Goal: Transaction & Acquisition: Purchase product/service

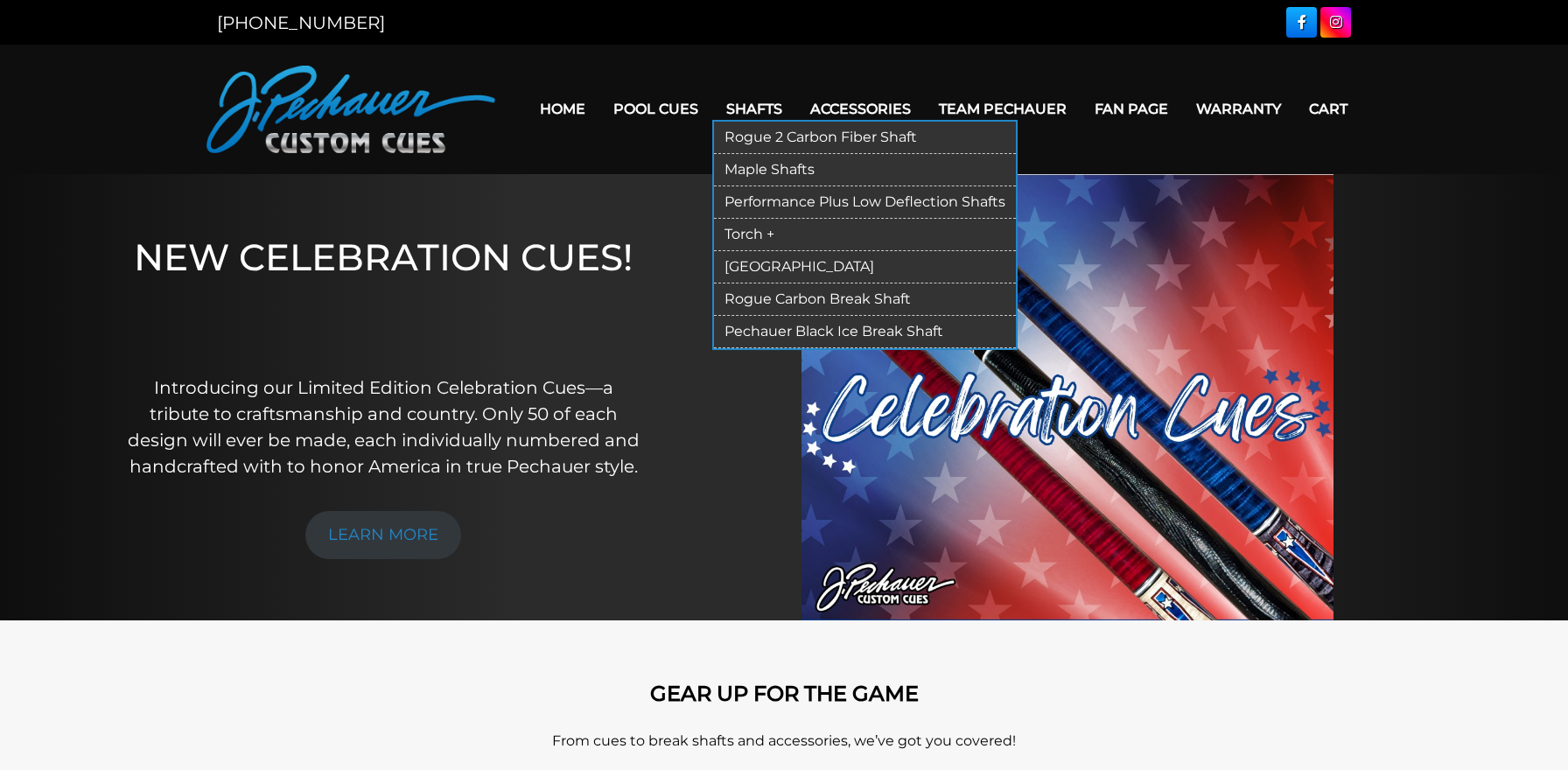
click at [754, 234] on link "Torch +" at bounding box center [865, 234] width 302 height 33
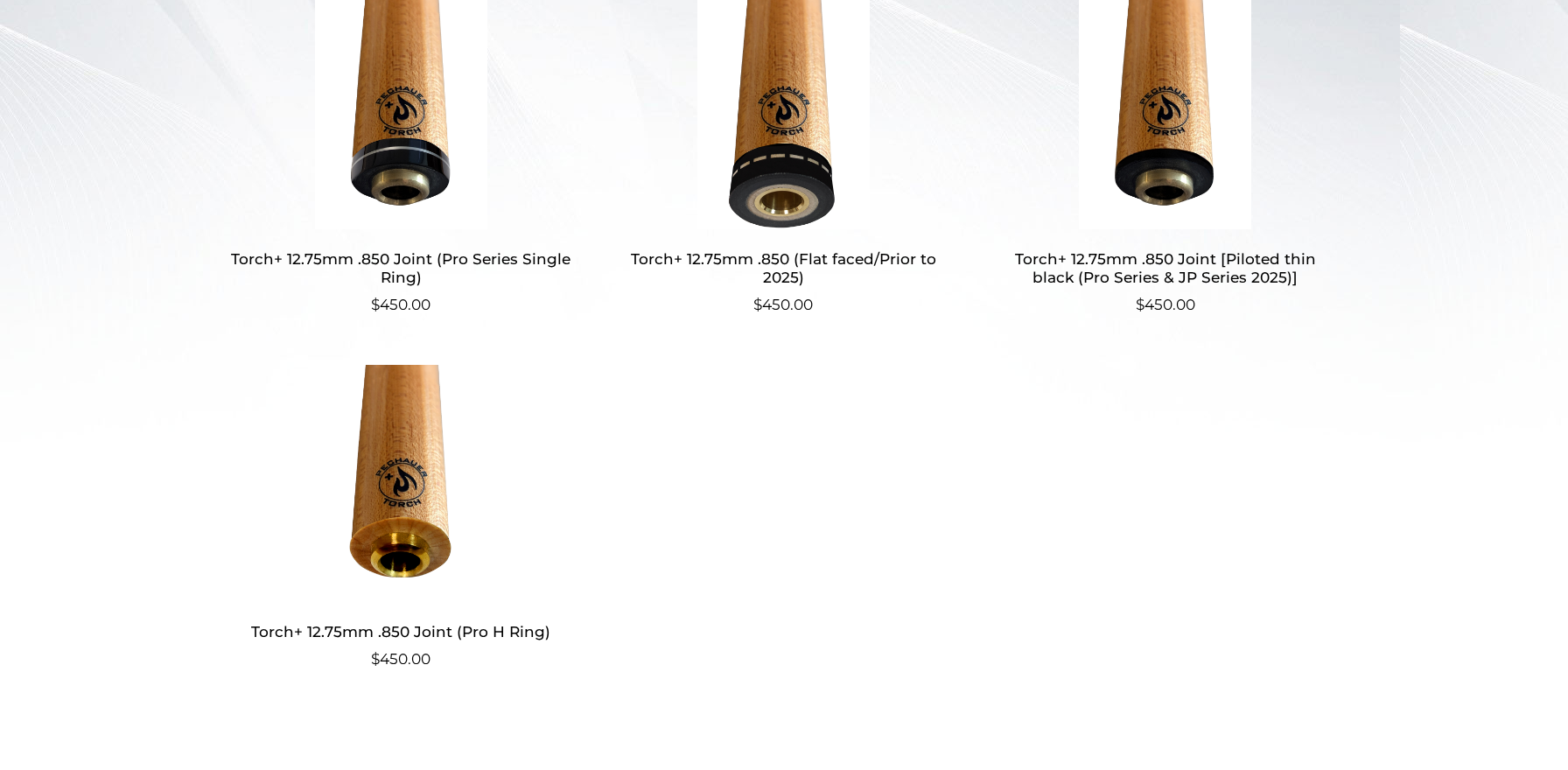
scroll to position [576, 0]
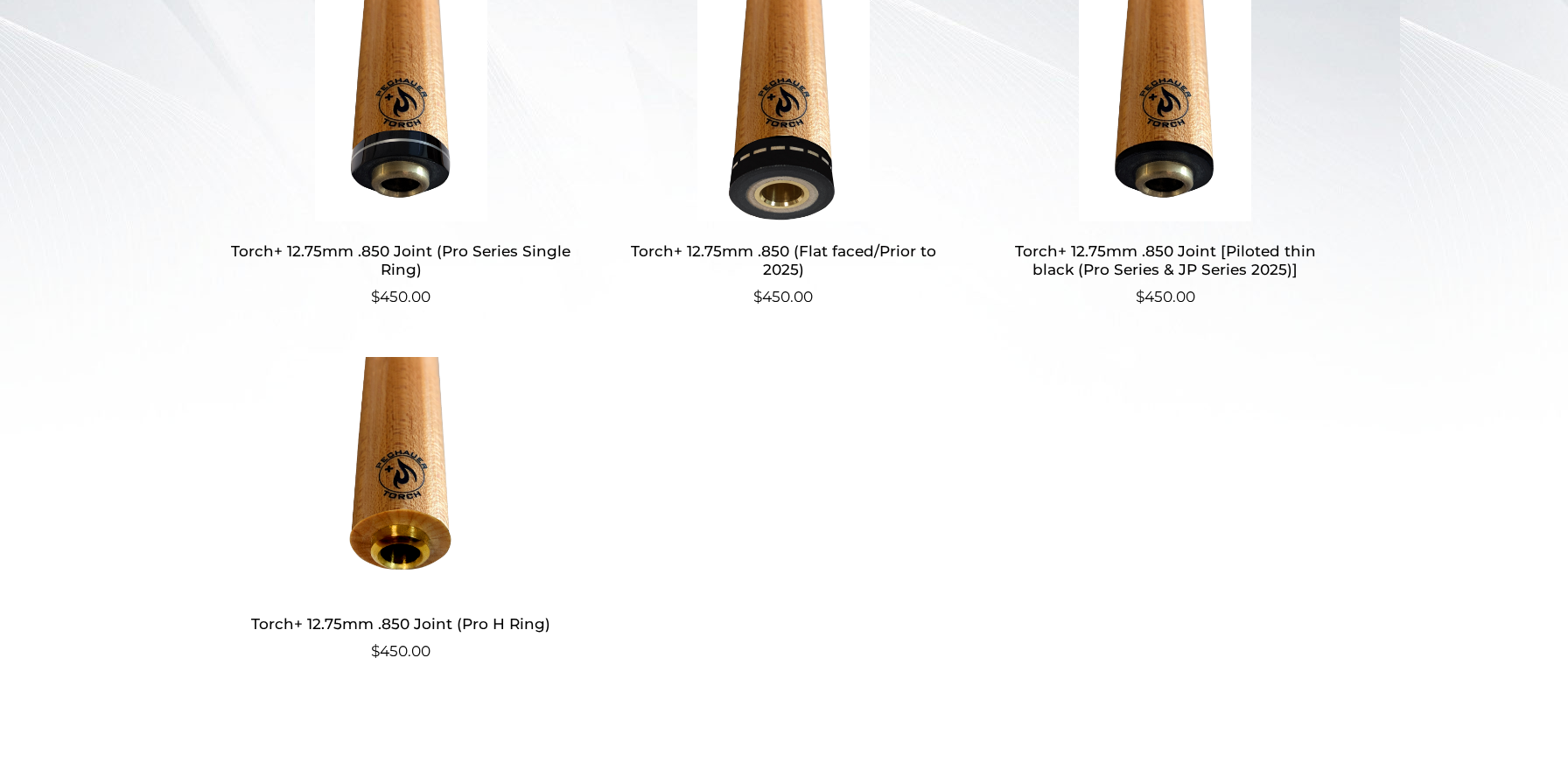
click at [1185, 138] on img at bounding box center [1165, 103] width 340 height 236
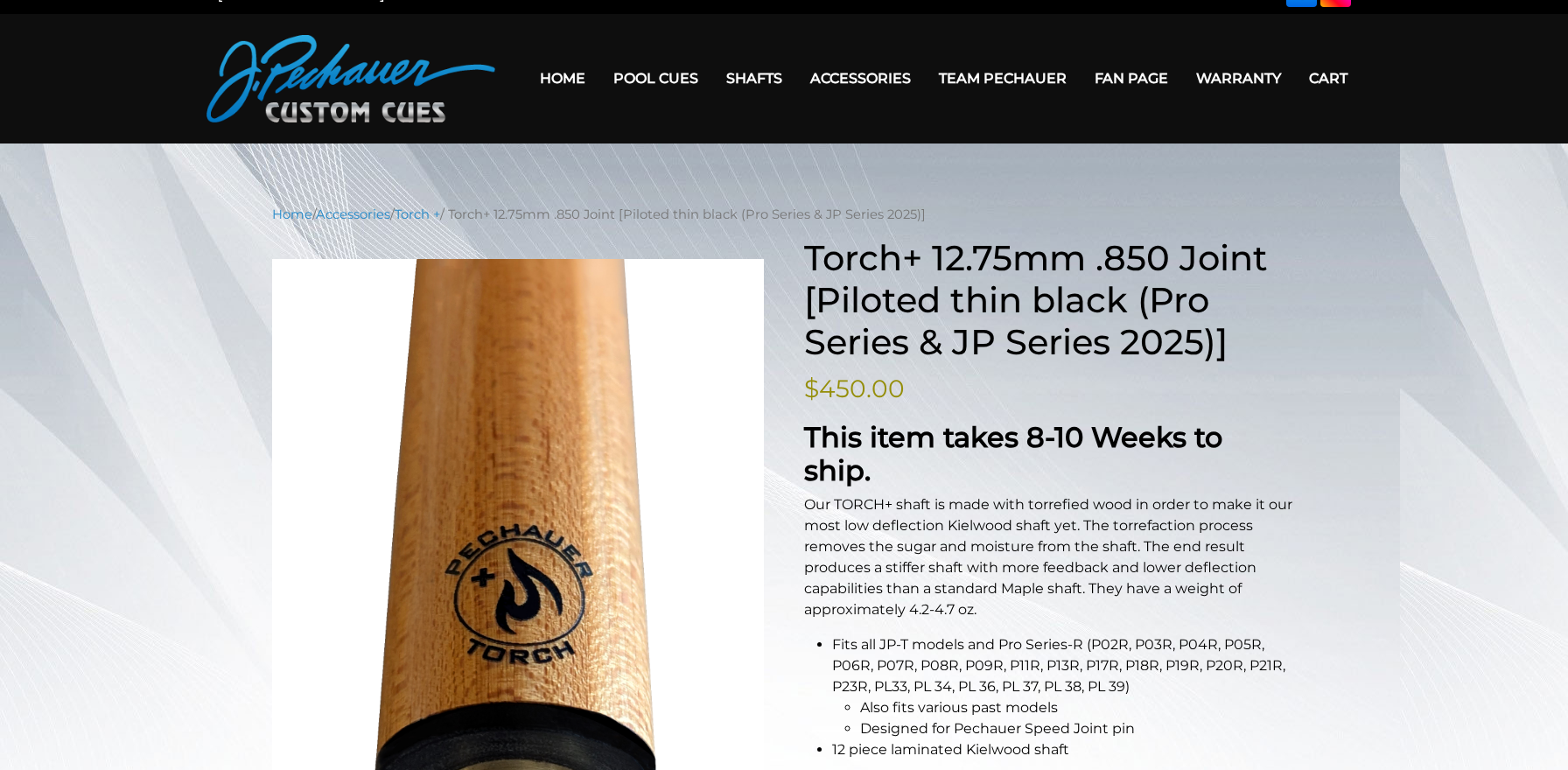
scroll to position [12, 0]
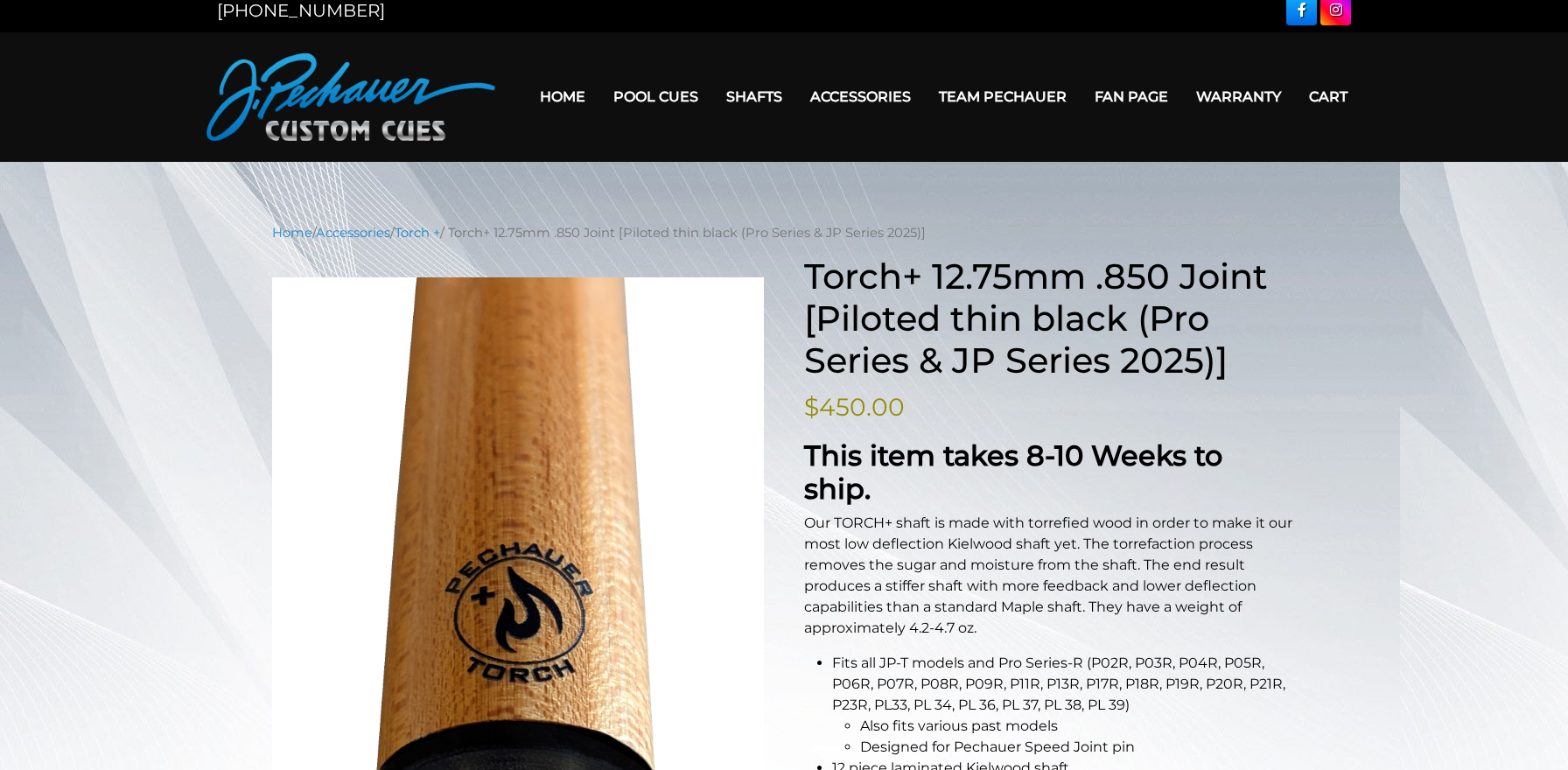
drag, startPoint x: 923, startPoint y: 407, endPoint x: 925, endPoint y: 388, distance: 19.1
click at [924, 400] on p "$ 450.00" at bounding box center [1050, 407] width 492 height 37
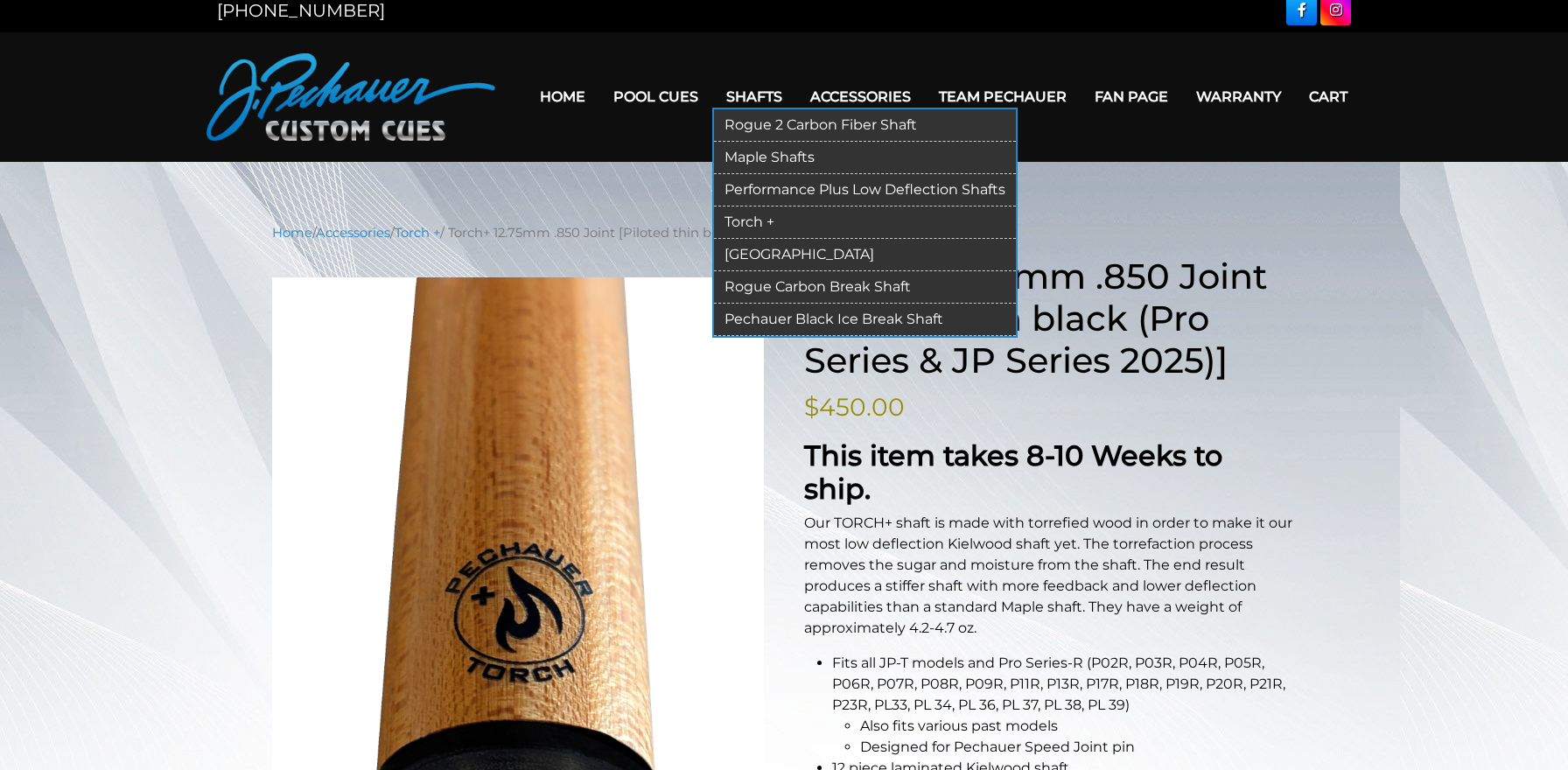
click at [746, 250] on link "[GEOGRAPHIC_DATA]" at bounding box center [865, 255] width 302 height 33
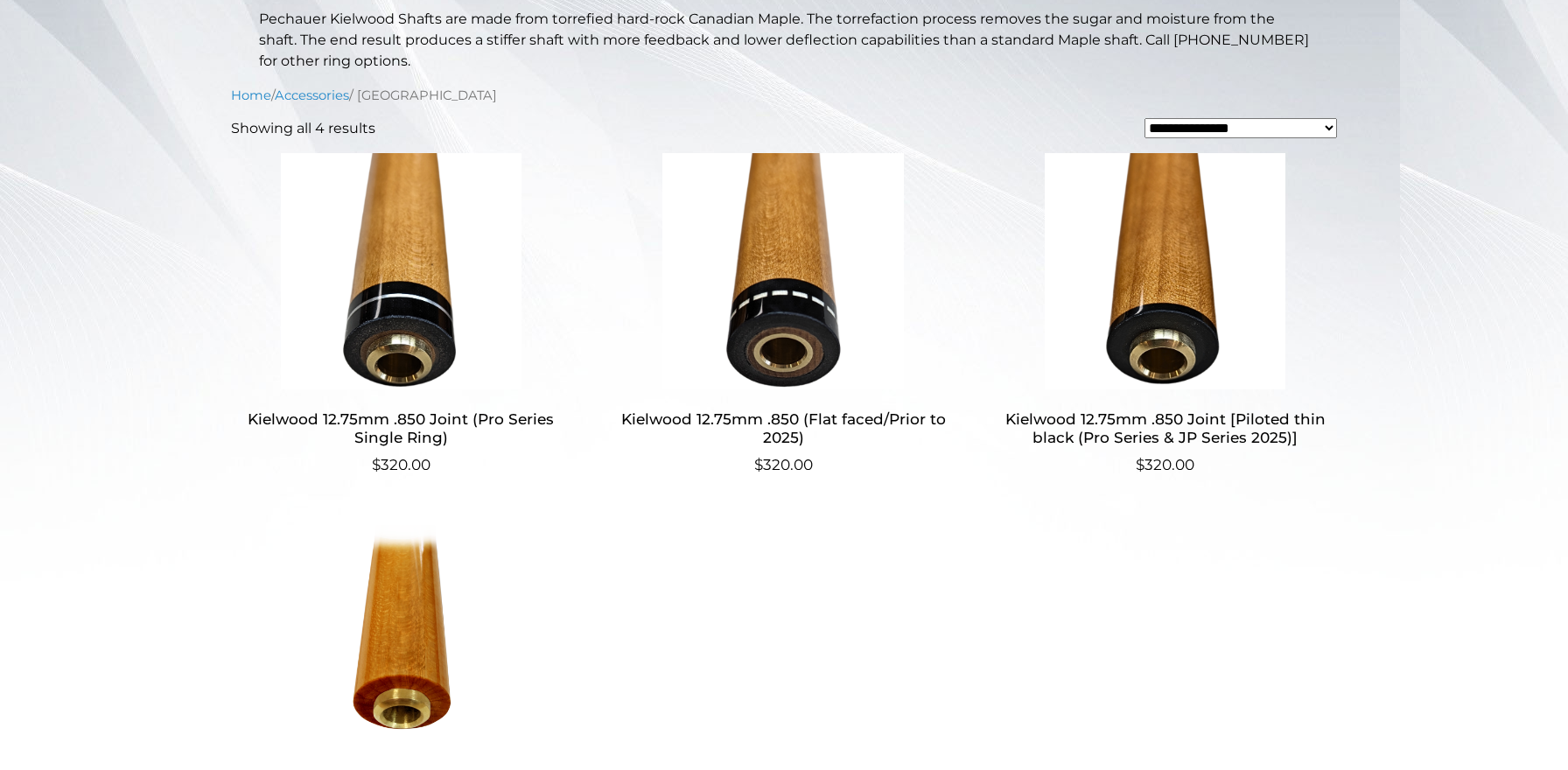
scroll to position [482, 0]
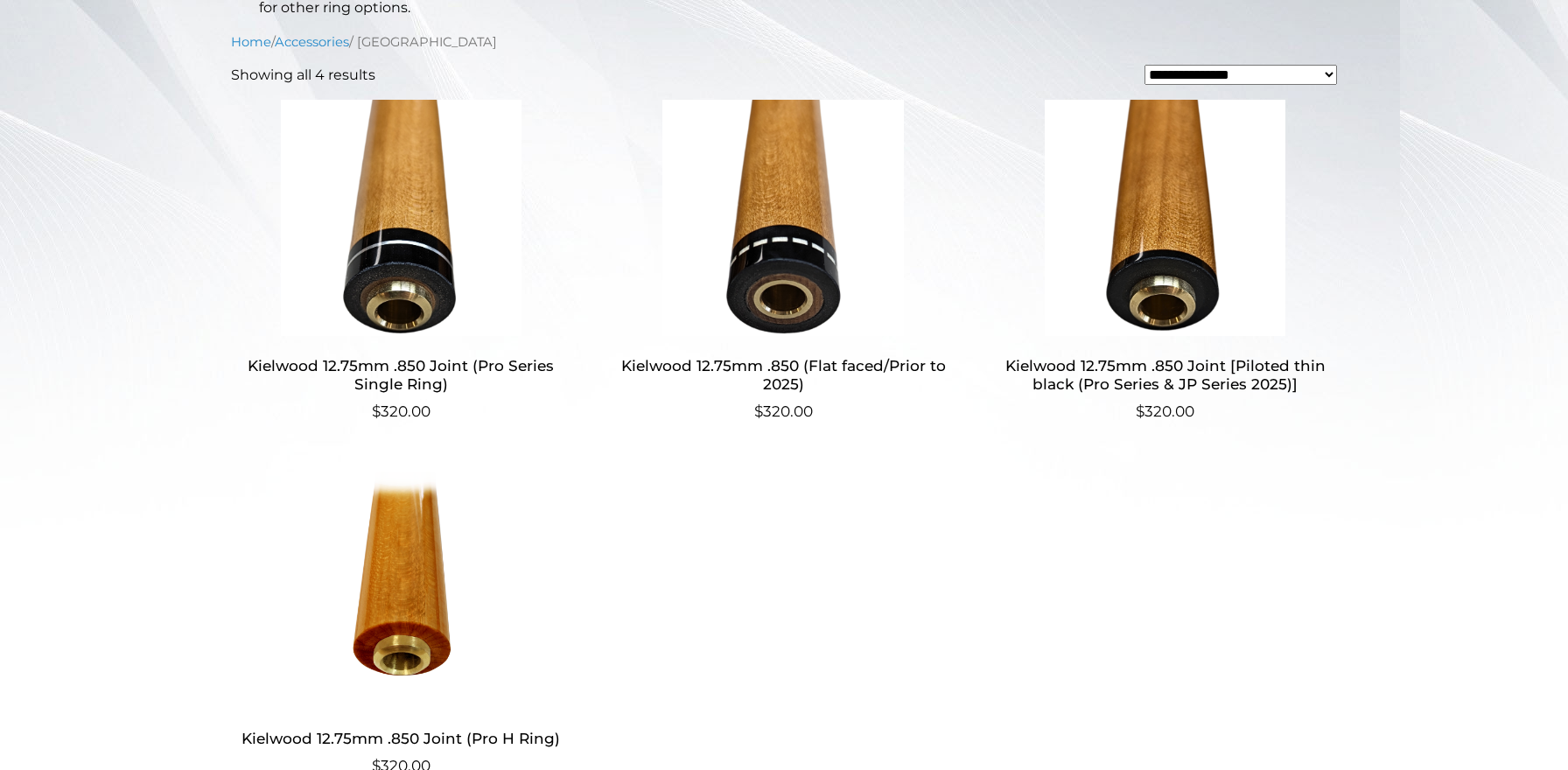
click at [1150, 291] on img at bounding box center [1165, 218] width 340 height 236
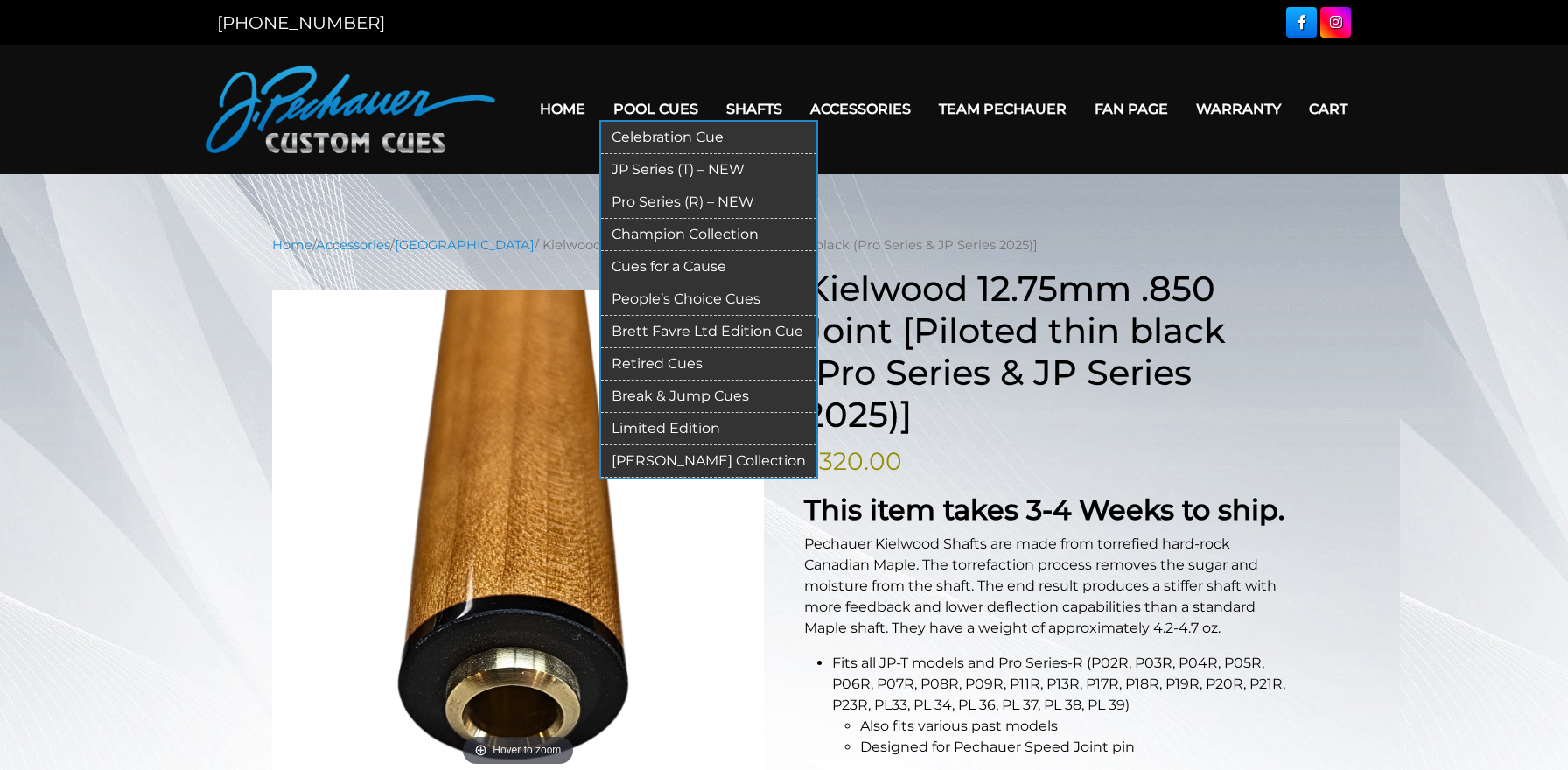
click at [640, 202] on link "Pro Series (R) – NEW" at bounding box center [708, 203] width 215 height 33
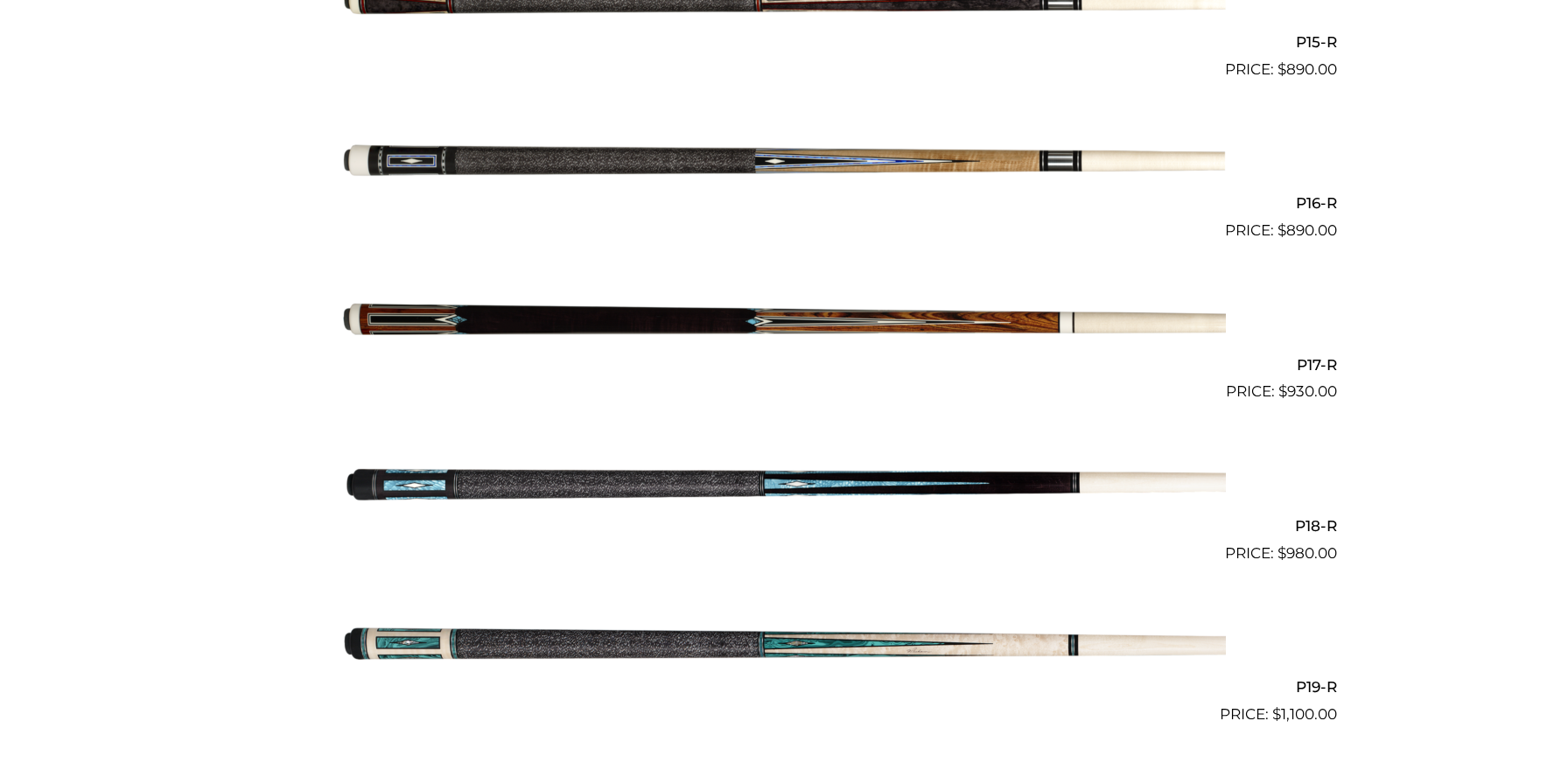
scroll to position [2900, 0]
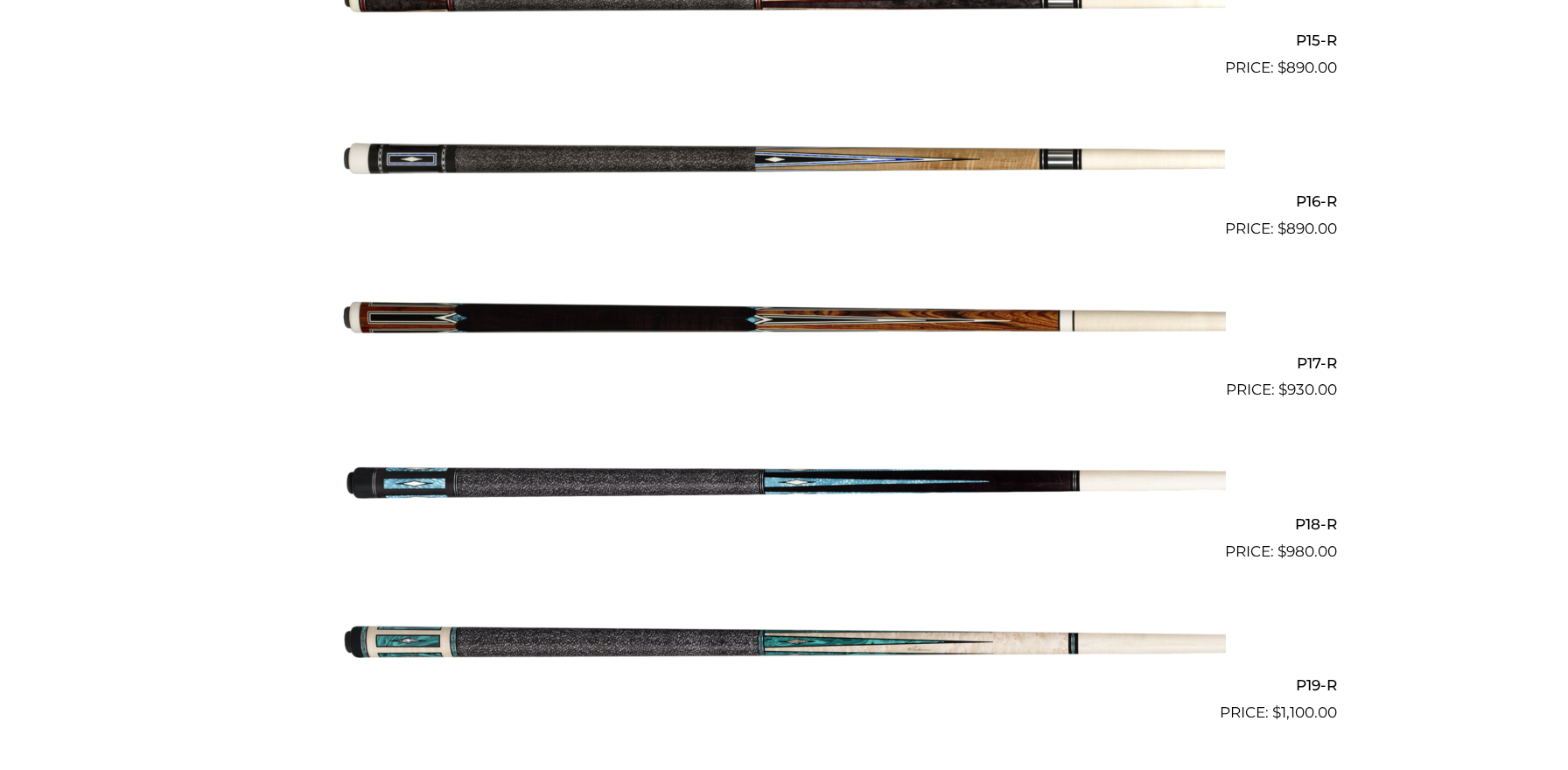
click at [493, 315] on img at bounding box center [783, 321] width 884 height 147
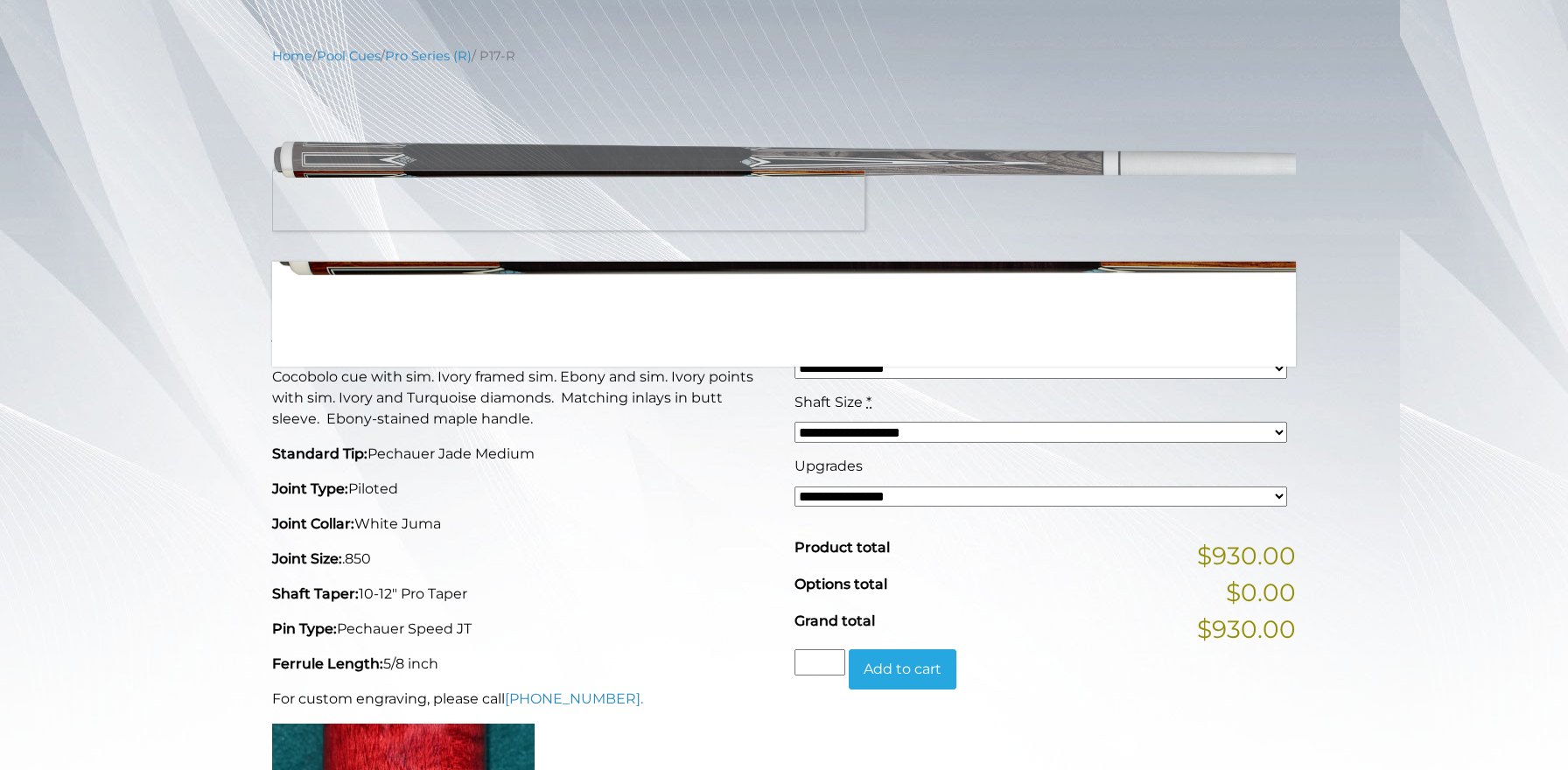
scroll to position [188, 0]
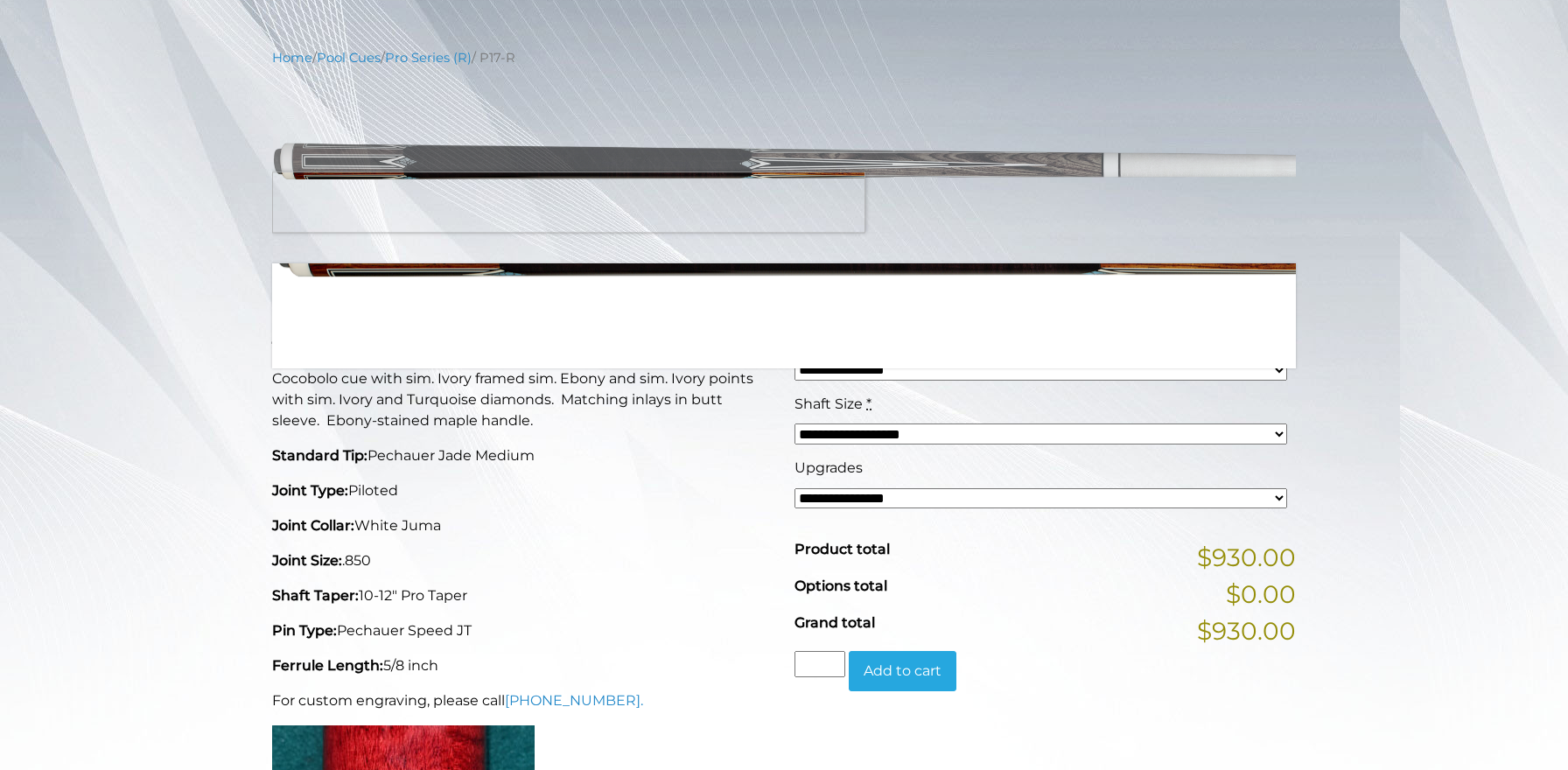
click at [603, 539] on div "P17-R Pool Cue This Pechauer pool cue takes 6-10 weeks to ship. Cocobolo cue wi…" at bounding box center [522, 612] width 522 height 669
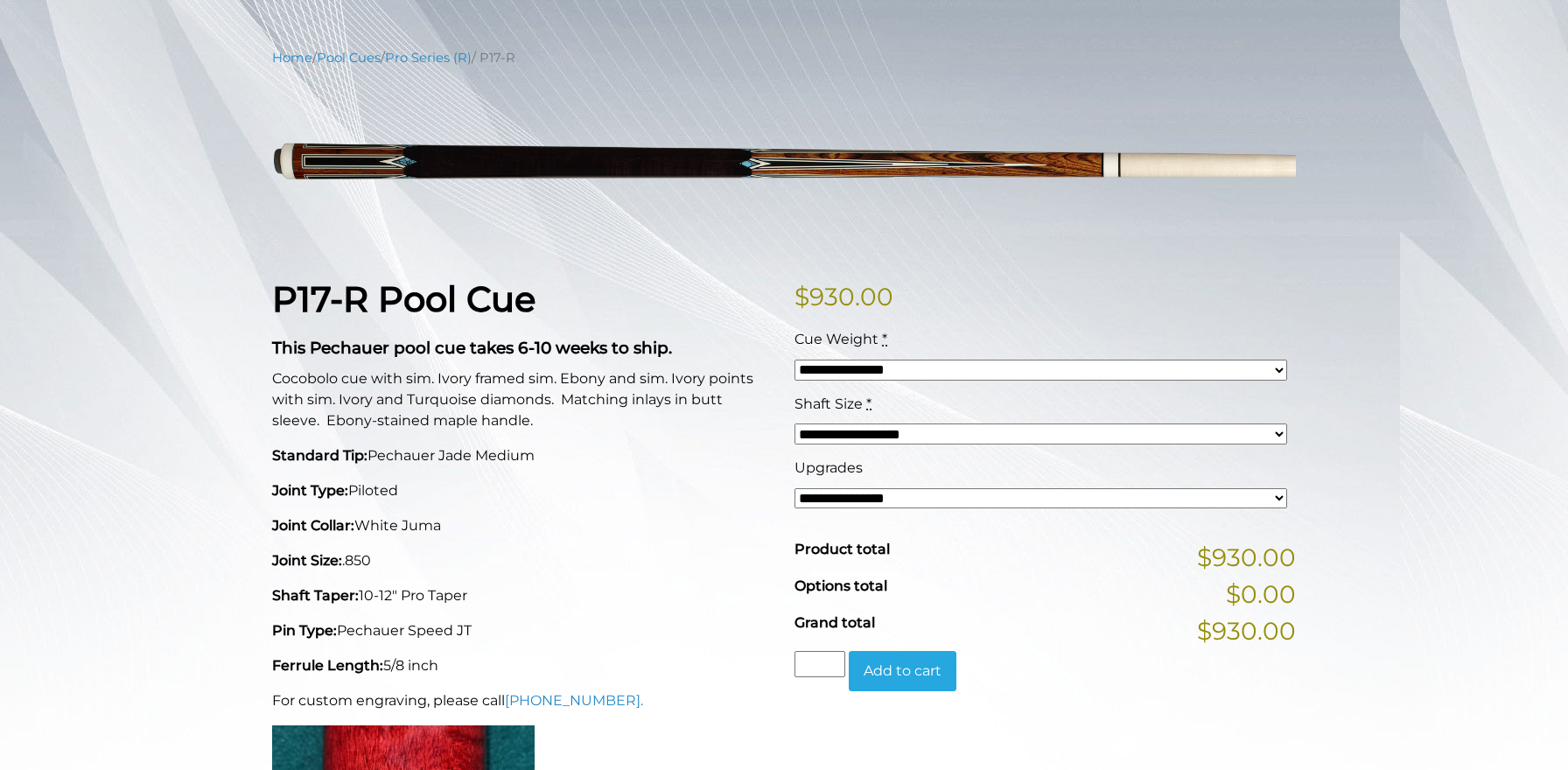
click at [813, 438] on select "**********" at bounding box center [1040, 434] width 492 height 21
click at [795, 424] on select "**********" at bounding box center [1040, 434] width 492 height 21
click at [600, 620] on p "Pin Type: Pechauer Speed JT" at bounding box center [522, 631] width 501 height 21
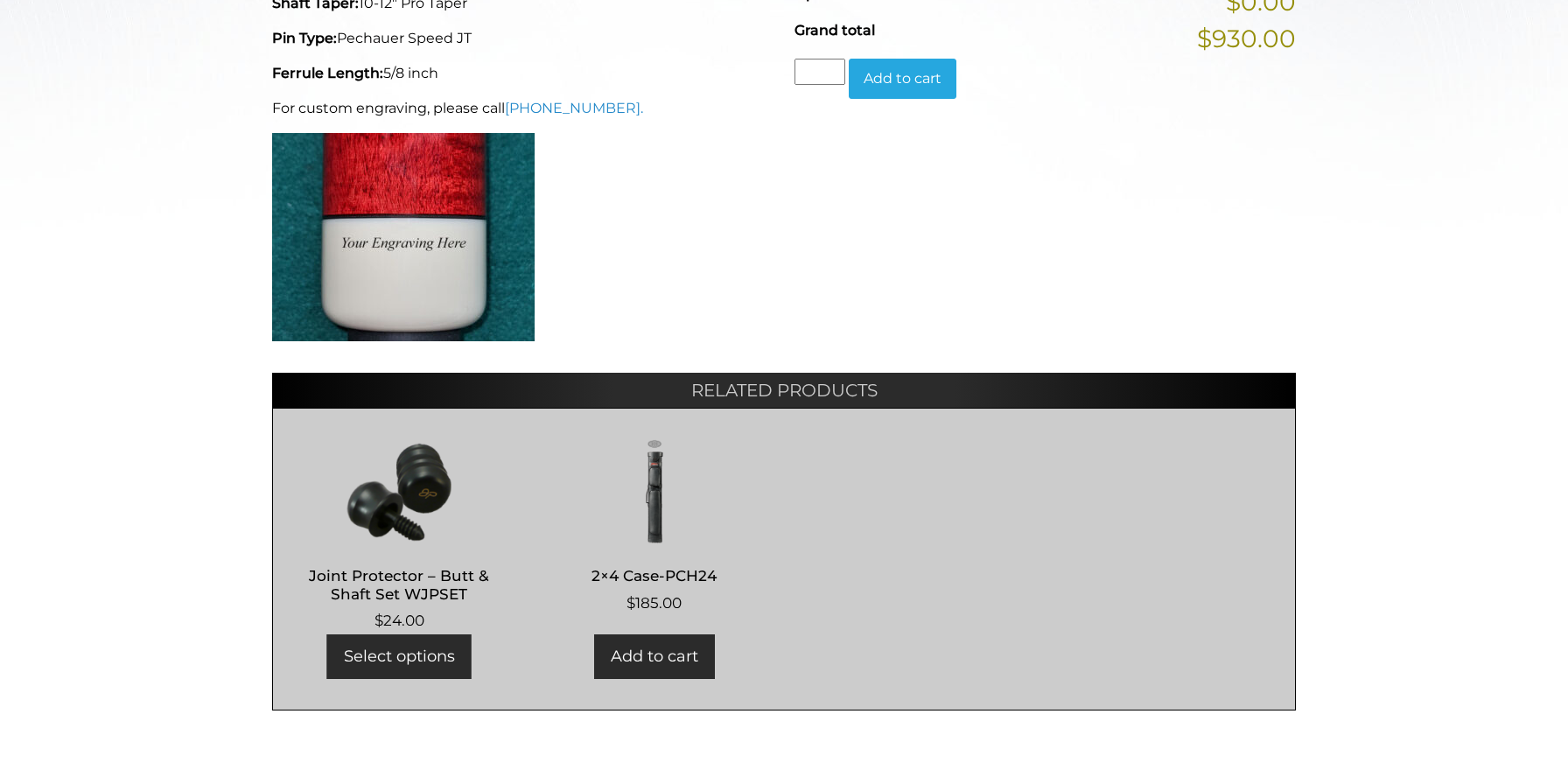
scroll to position [795, 0]
